Goal: Navigation & Orientation: Find specific page/section

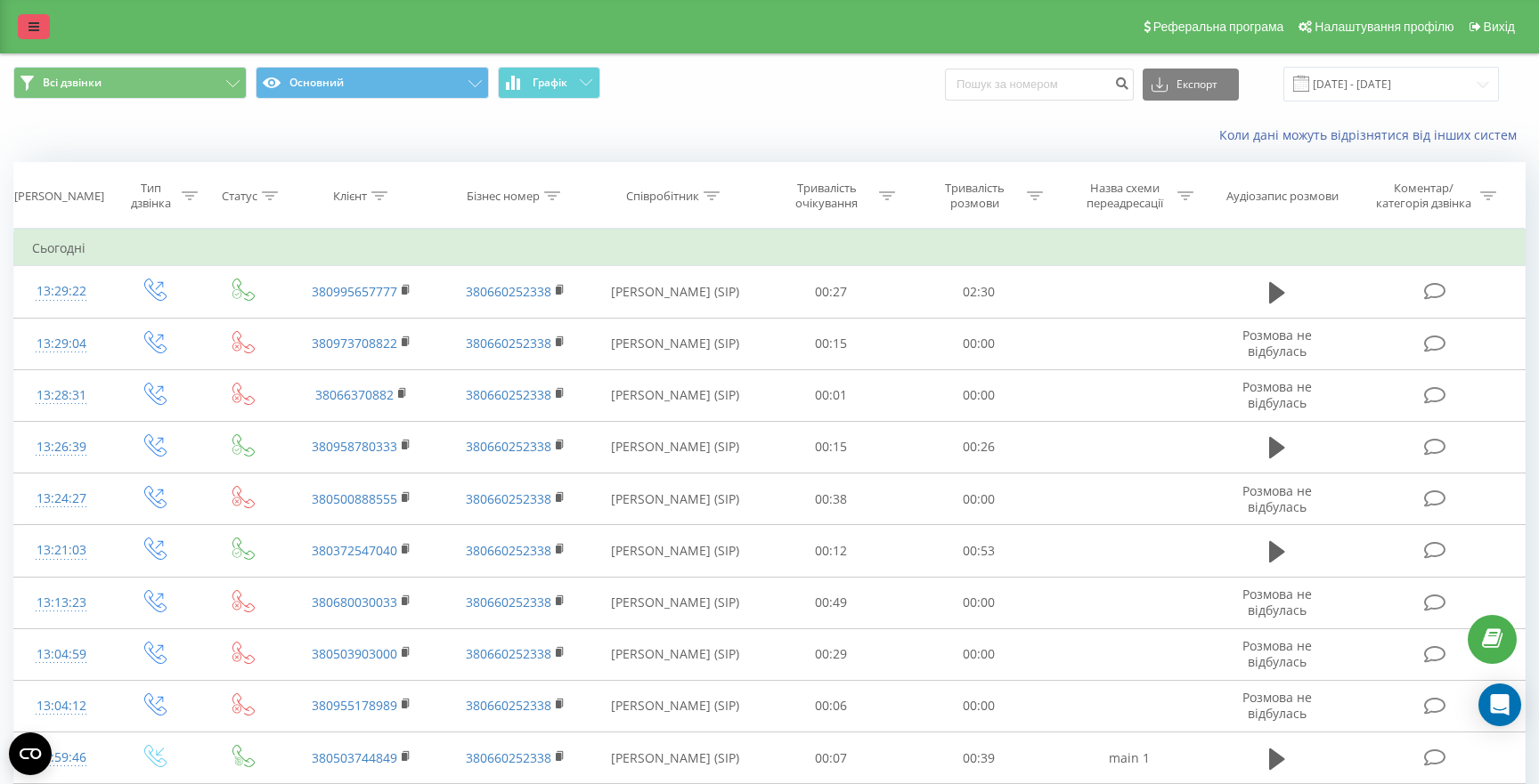
click at [27, 20] on link at bounding box center [34, 26] width 32 height 24
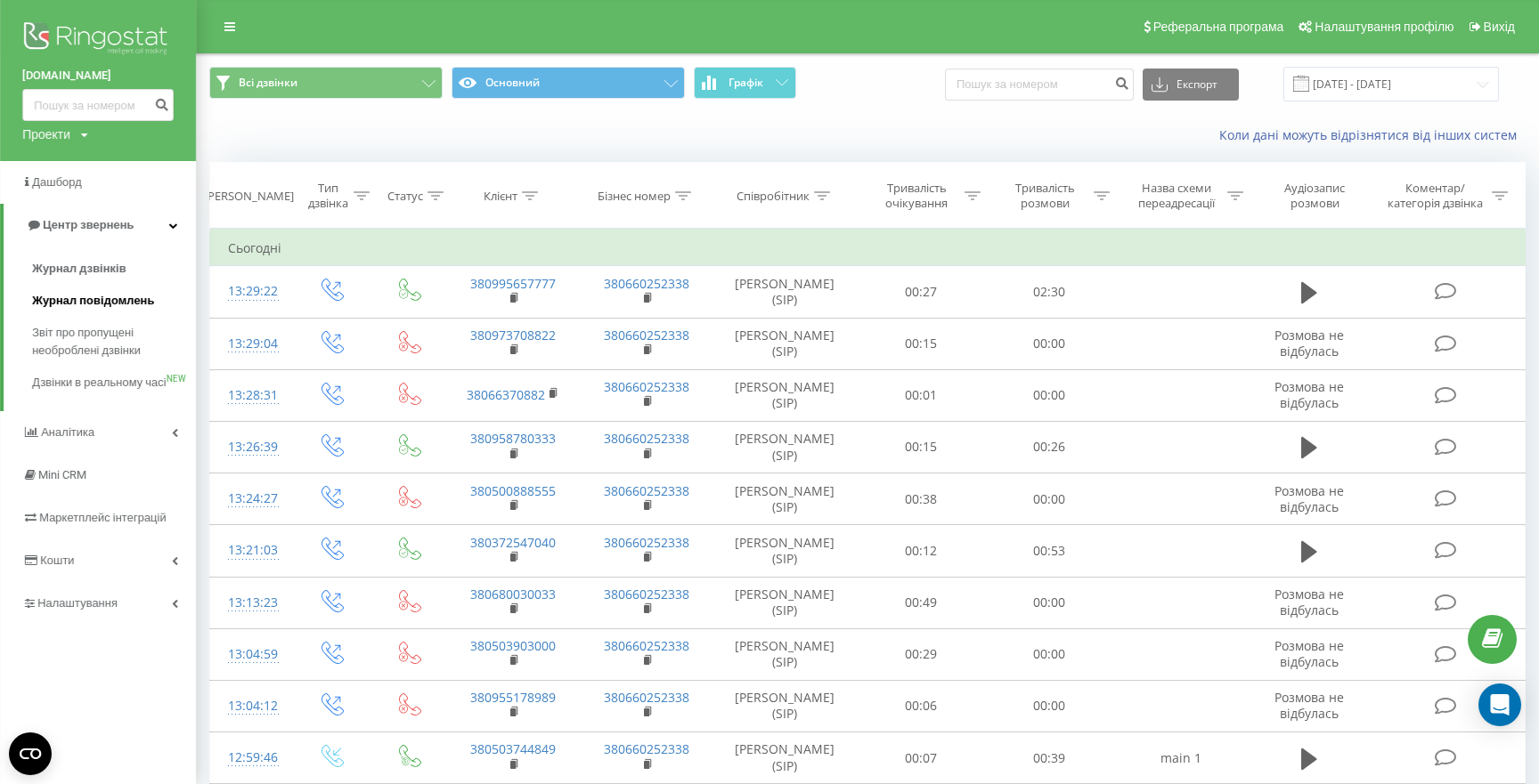
click at [95, 308] on span "Журнал повідомлень" at bounding box center [93, 300] width 122 height 18
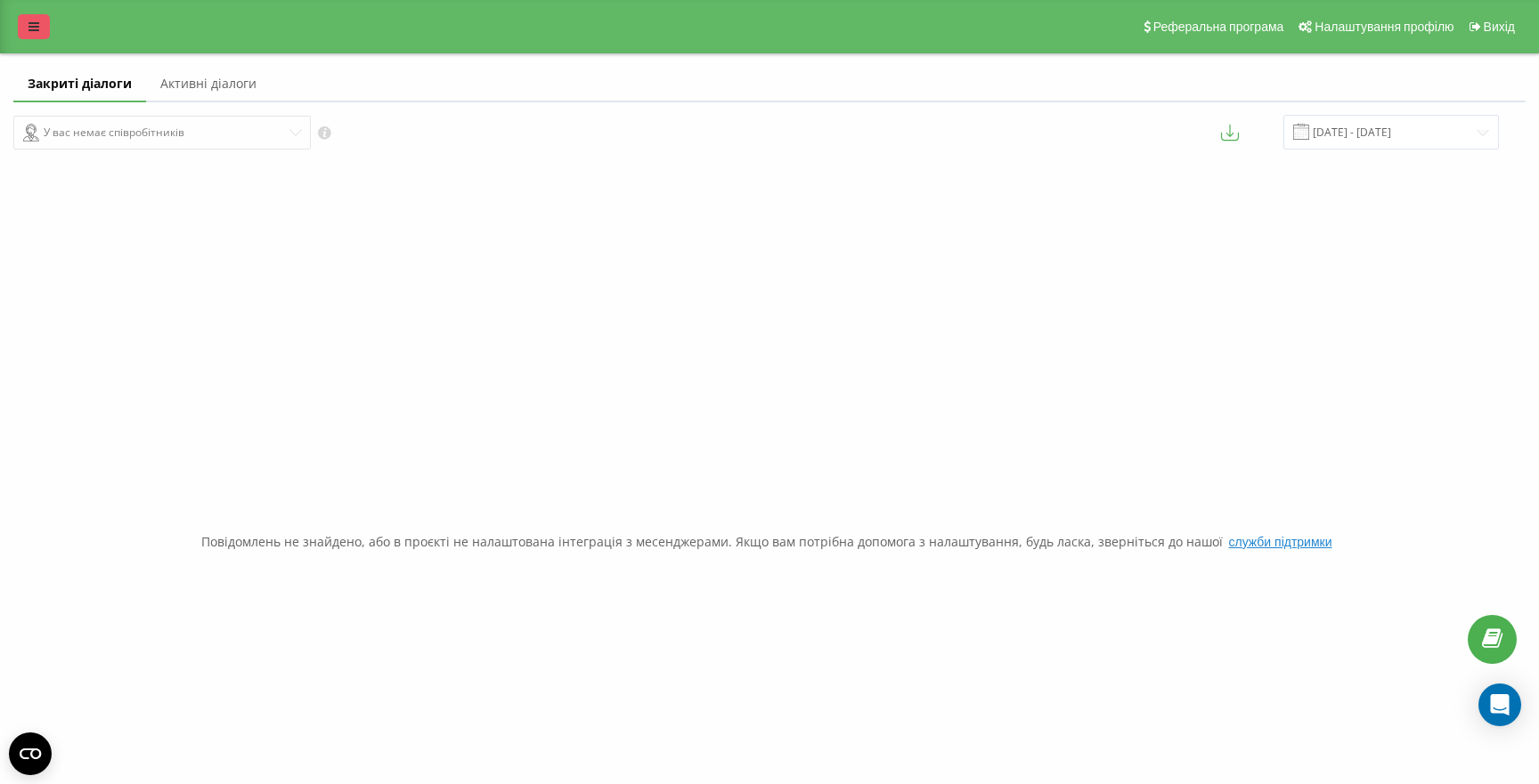
click at [36, 28] on icon at bounding box center [33, 26] width 10 height 12
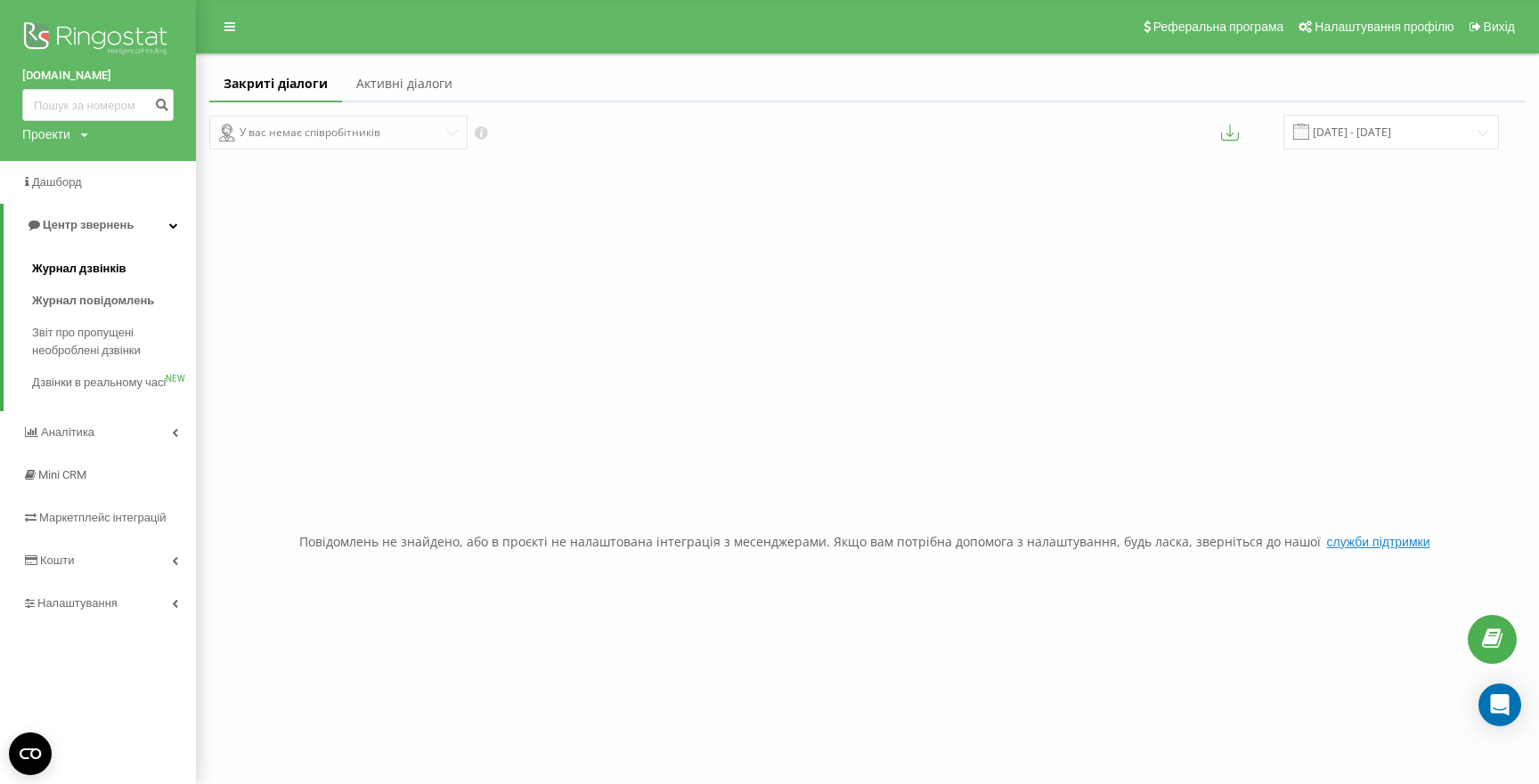
click at [61, 276] on span "Журнал дзвінків" at bounding box center [79, 268] width 94 height 18
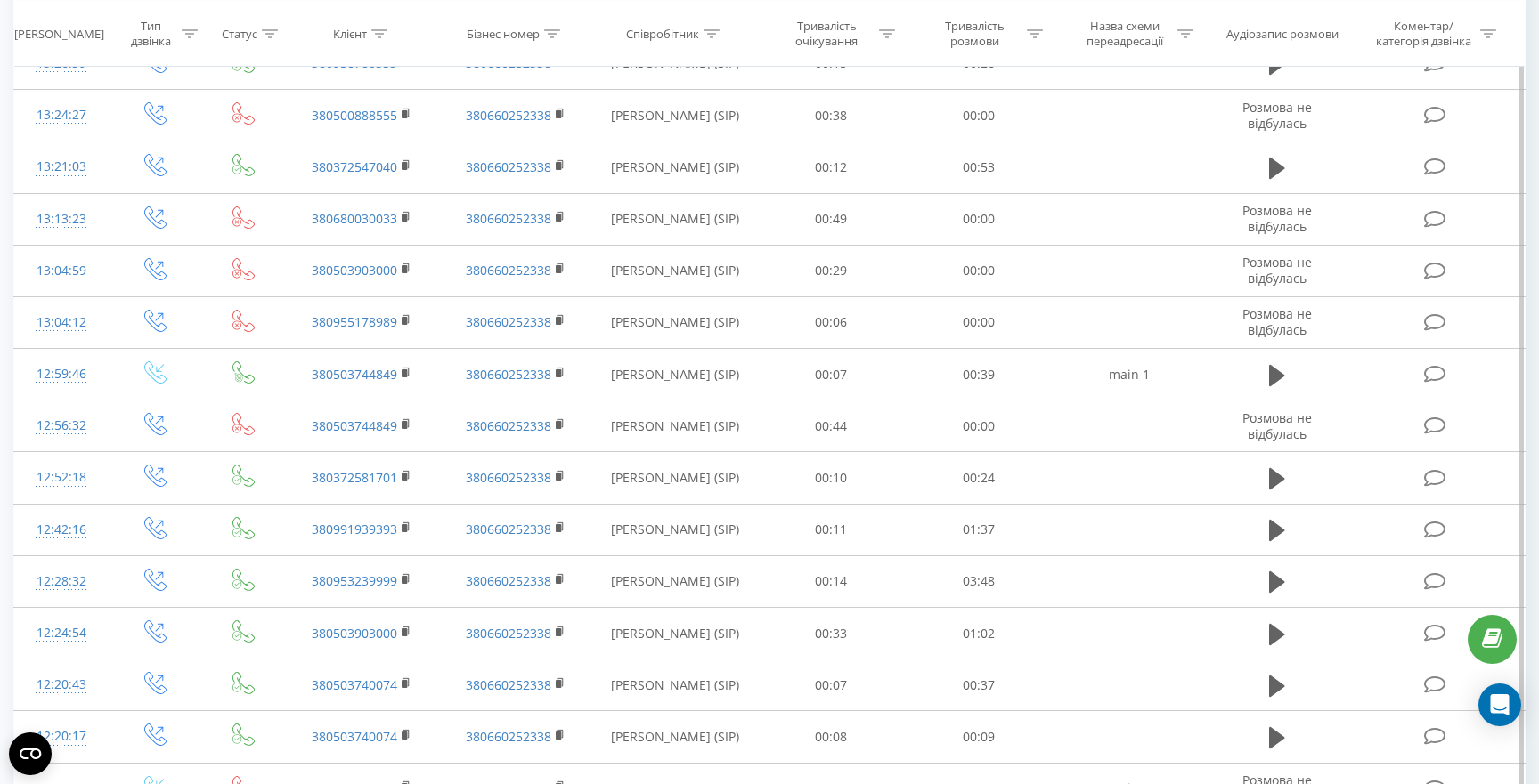
scroll to position [473, 0]
